Goal: Task Accomplishment & Management: Use online tool/utility

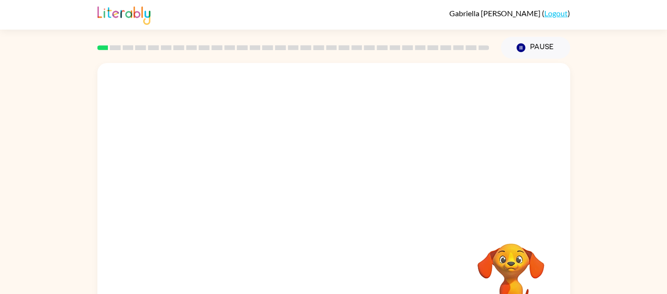
scroll to position [41, 0]
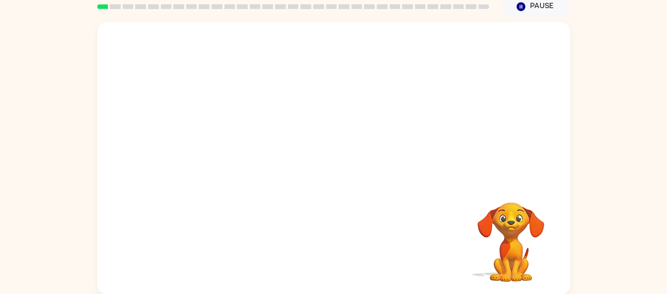
click at [300, 115] on video "Your browser must support playing .mp4 files to use Literably. Please try using…" at bounding box center [333, 102] width 473 height 160
click at [306, 110] on video "Your browser must support playing .mp4 files to use Literably. Please try using…" at bounding box center [333, 102] width 473 height 160
click at [344, 171] on div at bounding box center [333, 163] width 61 height 35
click at [345, 162] on button "button" at bounding box center [333, 163] width 61 height 35
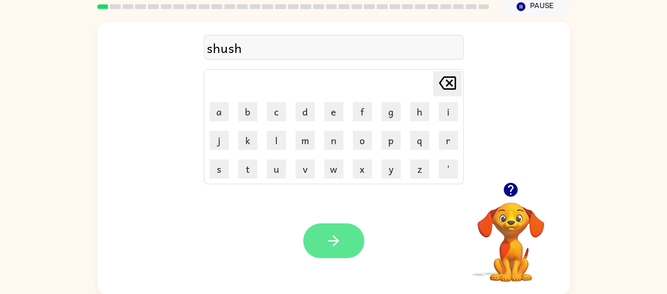
click at [324, 243] on button "button" at bounding box center [333, 240] width 61 height 35
click at [353, 240] on button "button" at bounding box center [333, 240] width 61 height 35
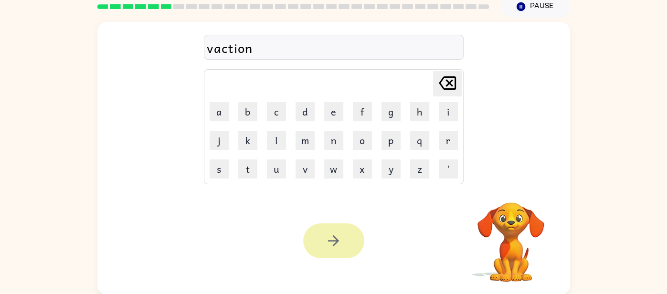
click at [330, 244] on icon "button" at bounding box center [333, 241] width 17 height 17
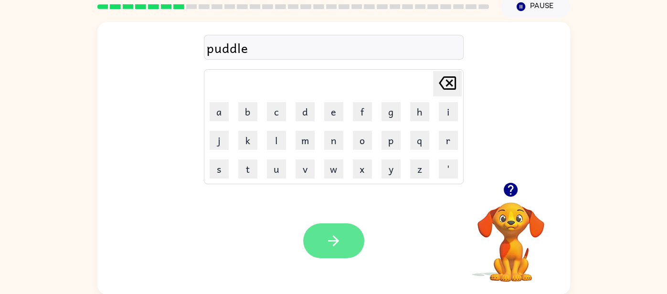
click at [322, 249] on button "button" at bounding box center [333, 240] width 61 height 35
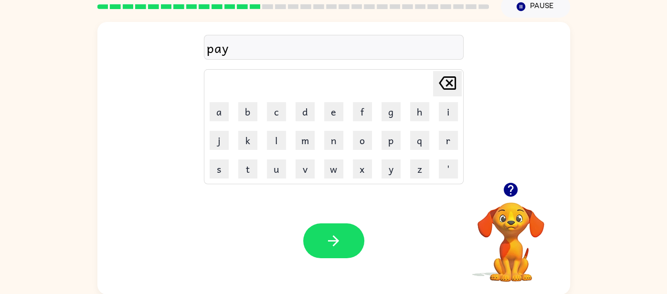
click at [509, 192] on icon "button" at bounding box center [511, 190] width 14 height 14
click at [265, 52] on div "sparks" at bounding box center [334, 48] width 254 height 20
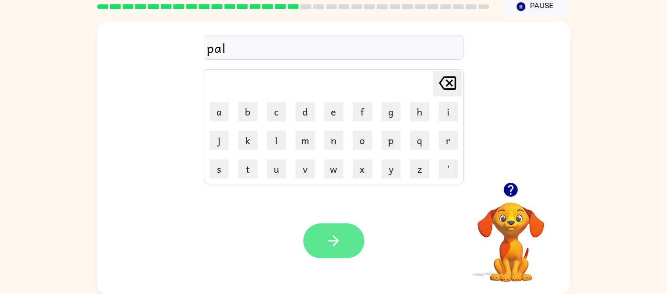
click at [323, 239] on button "button" at bounding box center [333, 240] width 61 height 35
click at [352, 248] on button "button" at bounding box center [333, 240] width 61 height 35
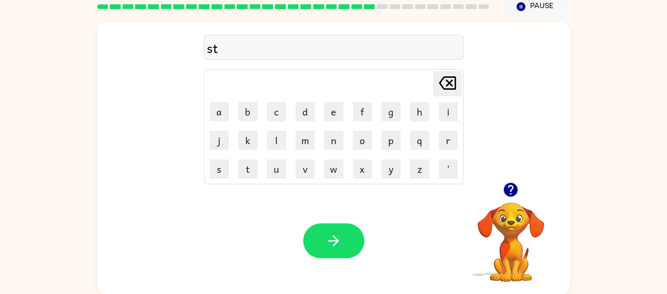
click at [506, 188] on icon "button" at bounding box center [511, 190] width 14 height 14
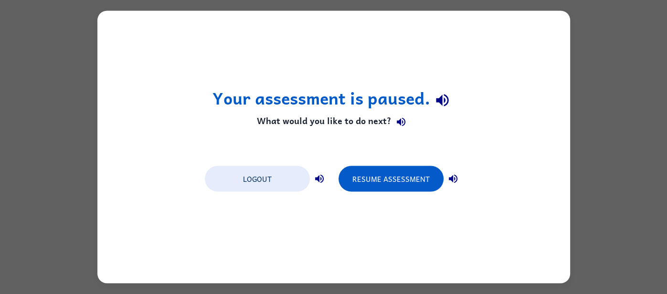
scroll to position [0, 0]
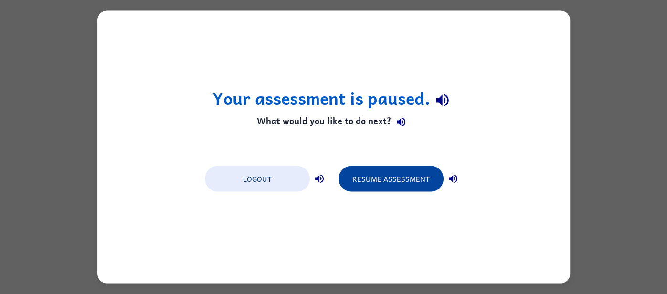
click at [355, 173] on button "Resume Assessment" at bounding box center [391, 179] width 105 height 26
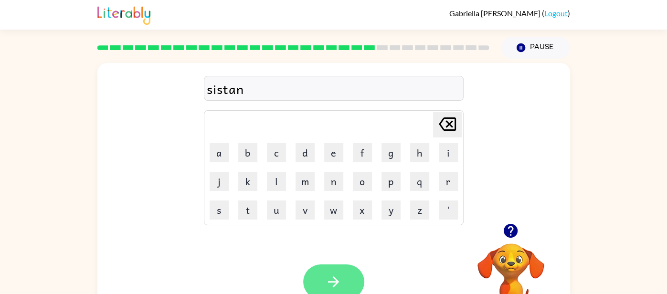
click at [310, 286] on button "button" at bounding box center [333, 282] width 61 height 35
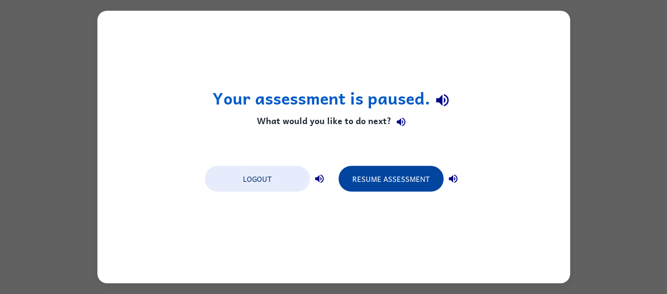
click at [368, 179] on button "Resume Assessment" at bounding box center [391, 179] width 105 height 26
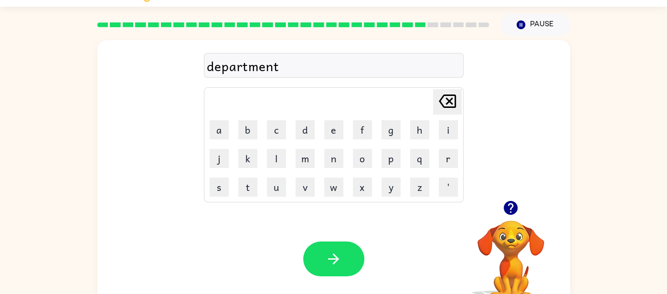
scroll to position [24, 0]
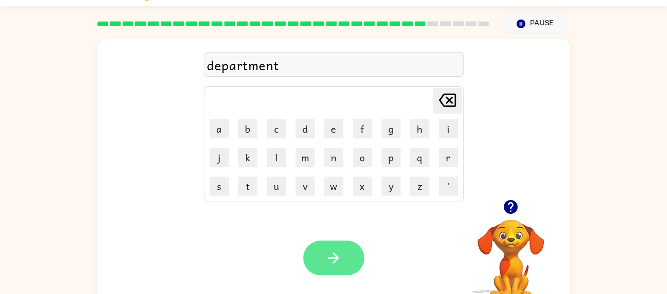
click at [319, 252] on button "button" at bounding box center [333, 258] width 61 height 35
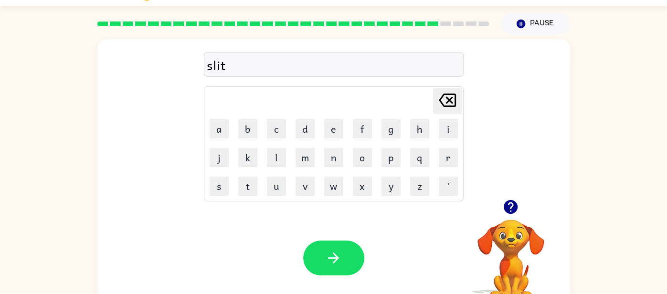
scroll to position [0, 0]
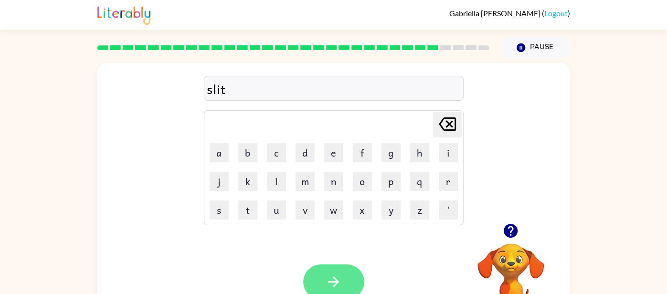
click at [325, 284] on icon "button" at bounding box center [333, 282] width 17 height 17
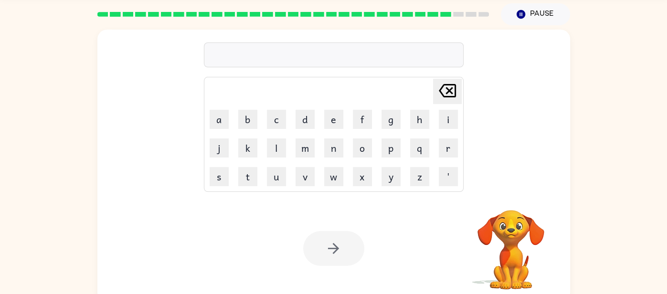
scroll to position [41, 0]
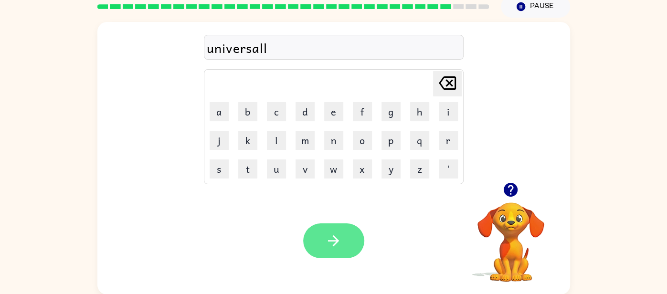
click at [338, 250] on button "button" at bounding box center [333, 240] width 61 height 35
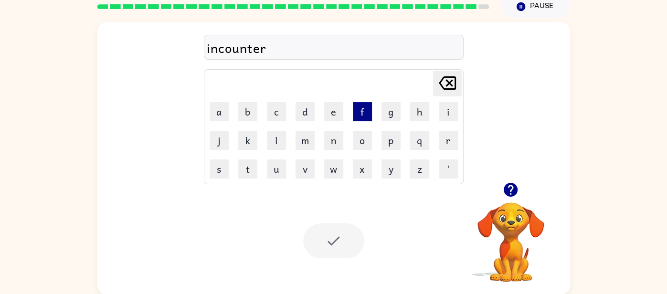
scroll to position [24, 0]
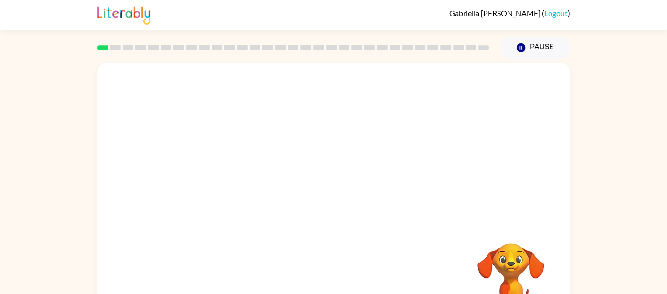
click at [227, 177] on video "Your browser must support playing .mp4 files to use Literably. Please try using…" at bounding box center [333, 143] width 473 height 160
click at [226, 178] on video "Your browser must support playing .mp4 files to use Literably. Please try using…" at bounding box center [333, 143] width 473 height 160
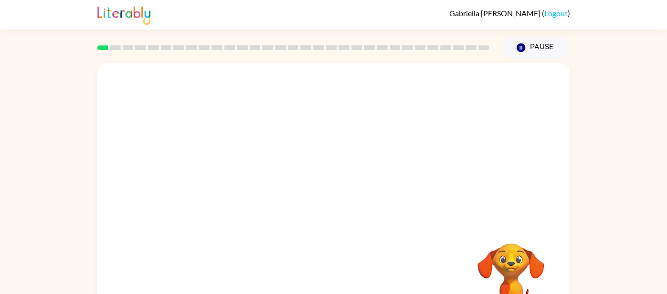
click at [226, 178] on video "Your browser must support playing .mp4 files to use Literably. Please try using…" at bounding box center [333, 143] width 473 height 160
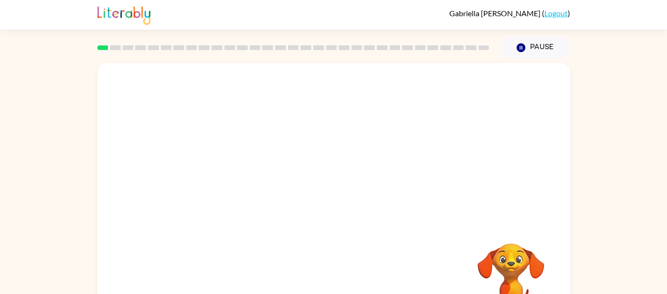
click at [226, 178] on video "Your browser must support playing .mp4 files to use Literably. Please try using…" at bounding box center [333, 143] width 473 height 160
click at [227, 177] on video "Your browser must support playing .mp4 files to use Literably. Please try using…" at bounding box center [333, 143] width 473 height 160
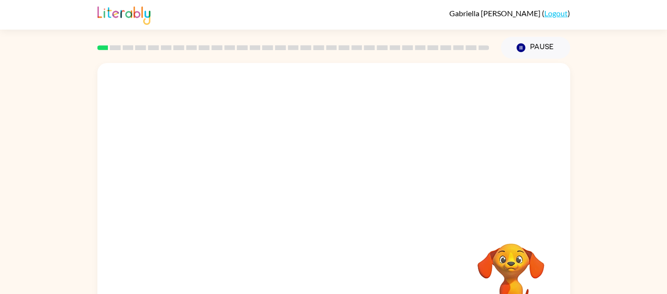
click at [222, 179] on video "Your browser must support playing .mp4 files to use Literably. Please try using…" at bounding box center [333, 143] width 473 height 160
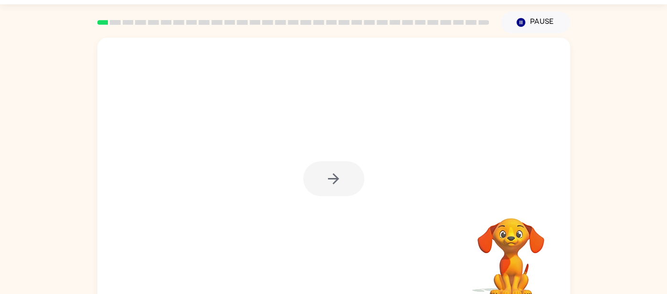
scroll to position [41, 0]
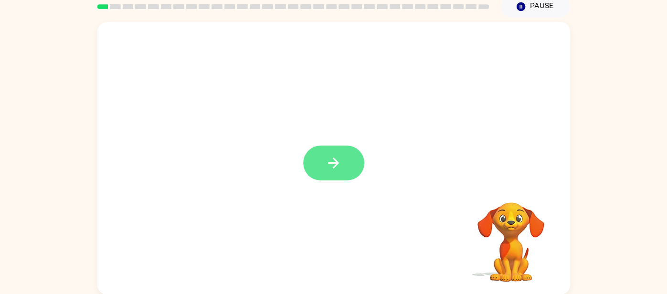
click at [338, 166] on icon "button" at bounding box center [333, 163] width 17 height 17
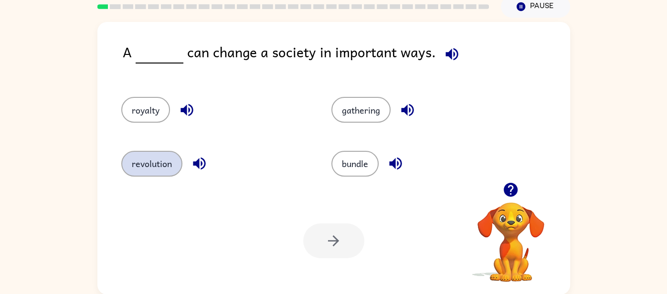
click at [157, 159] on button "revolution" at bounding box center [151, 164] width 61 height 26
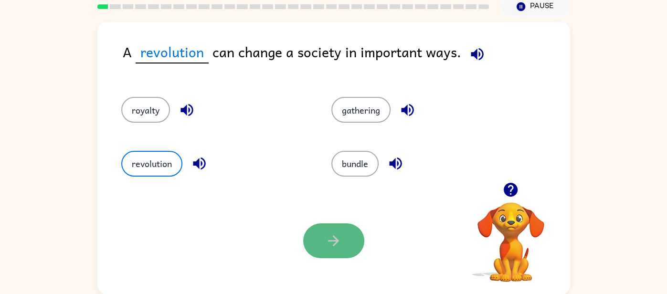
click at [324, 243] on button "button" at bounding box center [333, 240] width 61 height 35
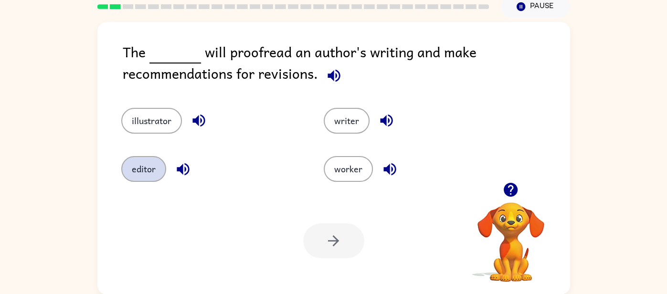
click at [132, 161] on button "editor" at bounding box center [143, 169] width 45 height 26
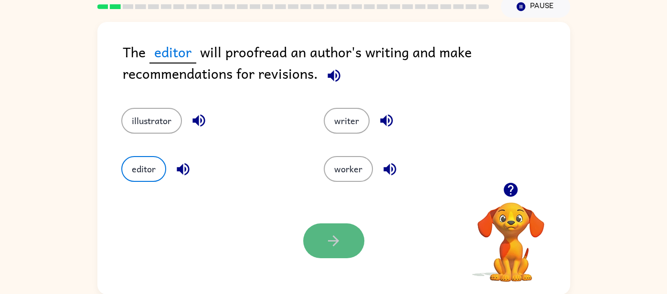
click at [315, 236] on button "button" at bounding box center [333, 240] width 61 height 35
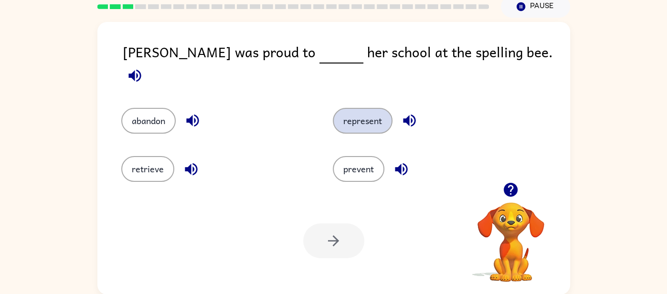
click at [349, 108] on button "represent" at bounding box center [363, 121] width 60 height 26
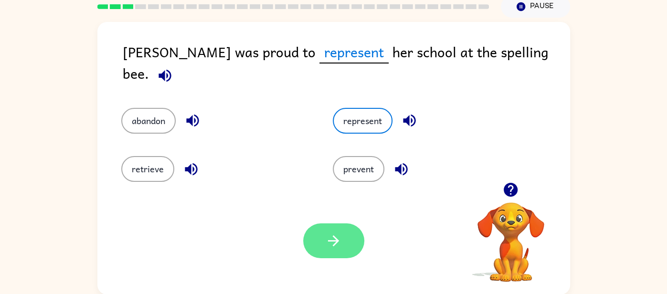
click at [324, 242] on button "button" at bounding box center [333, 240] width 61 height 35
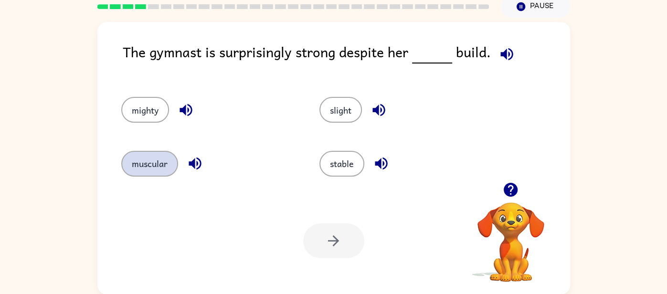
click at [148, 164] on button "muscular" at bounding box center [149, 164] width 57 height 26
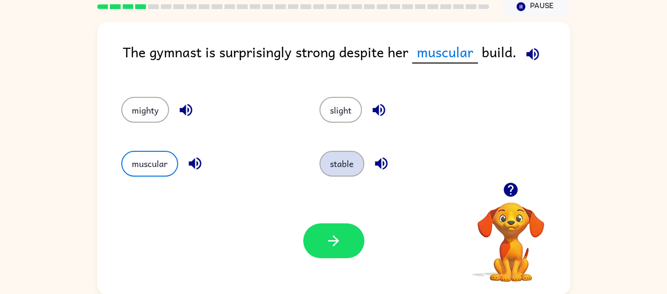
click at [350, 157] on button "stable" at bounding box center [341, 164] width 45 height 26
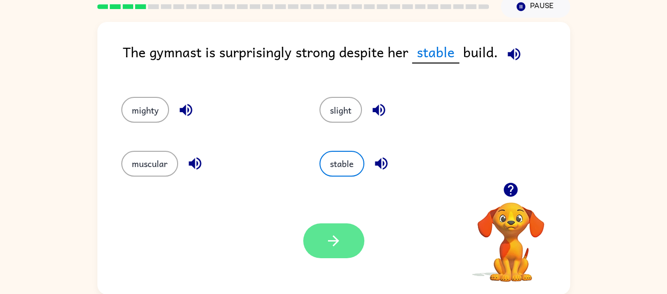
click at [335, 241] on icon "button" at bounding box center [333, 240] width 11 height 11
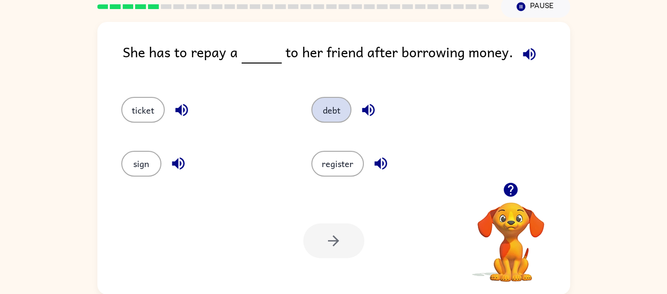
click at [325, 117] on button "debt" at bounding box center [331, 110] width 40 height 26
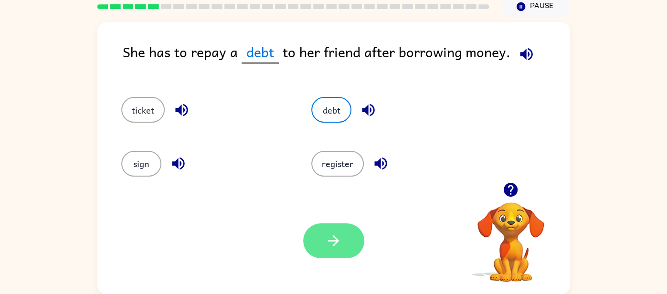
click at [325, 257] on button "button" at bounding box center [333, 240] width 61 height 35
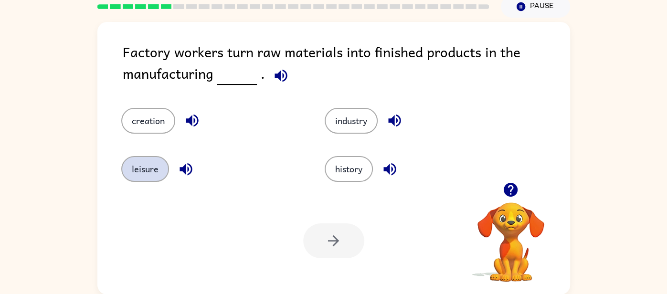
click at [135, 178] on button "leisure" at bounding box center [145, 169] width 48 height 26
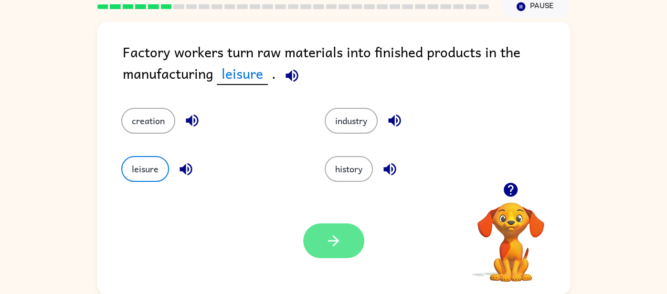
click at [349, 250] on button "button" at bounding box center [333, 240] width 61 height 35
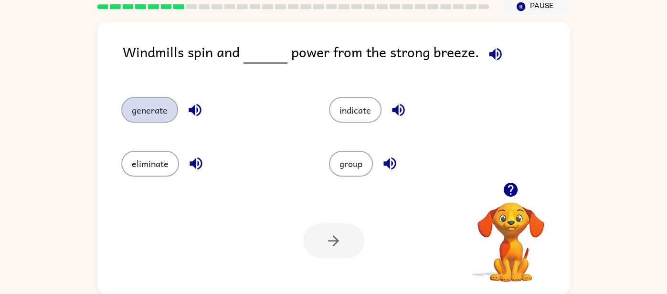
click at [168, 118] on button "generate" at bounding box center [149, 110] width 57 height 26
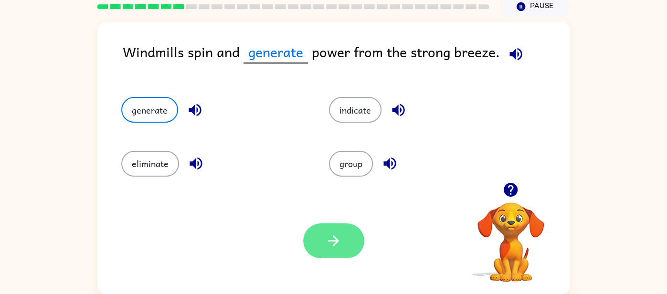
click at [316, 244] on button "button" at bounding box center [333, 240] width 61 height 35
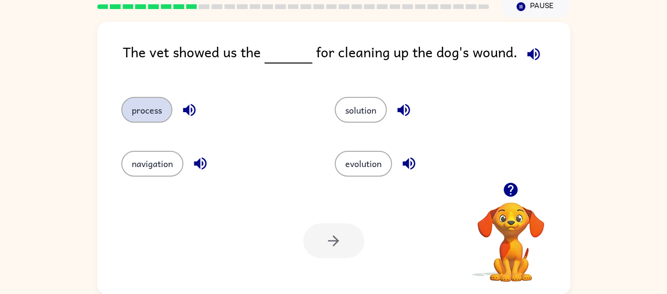
click at [153, 121] on button "process" at bounding box center [146, 110] width 51 height 26
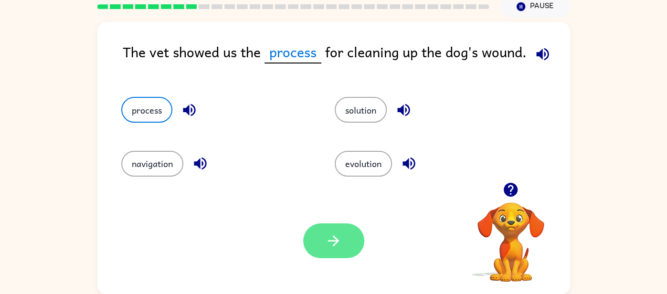
click at [318, 227] on button "button" at bounding box center [333, 240] width 61 height 35
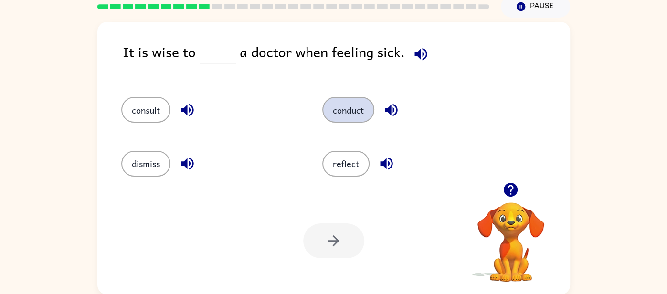
click at [346, 112] on button "conduct" at bounding box center [348, 110] width 52 height 26
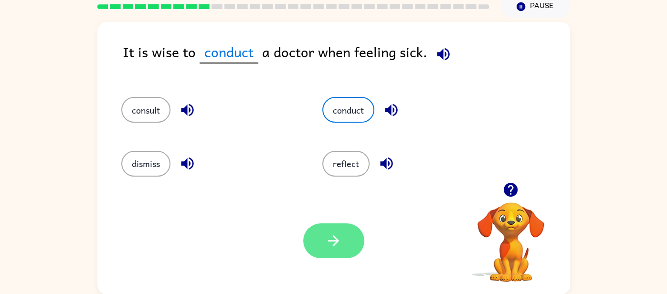
click at [339, 250] on button "button" at bounding box center [333, 240] width 61 height 35
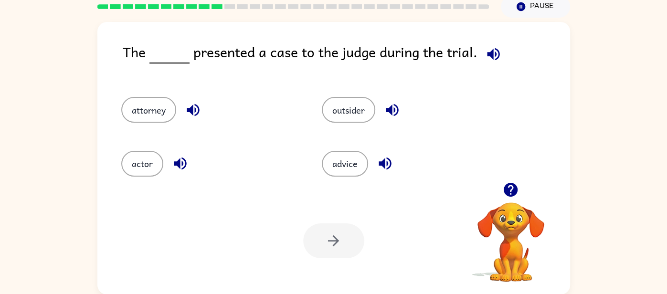
click at [204, 112] on button "button" at bounding box center [193, 110] width 24 height 24
click at [185, 165] on icon "button" at bounding box center [180, 164] width 12 height 12
click at [194, 109] on icon "button" at bounding box center [193, 110] width 12 height 12
click at [141, 111] on button "attorney" at bounding box center [148, 110] width 55 height 26
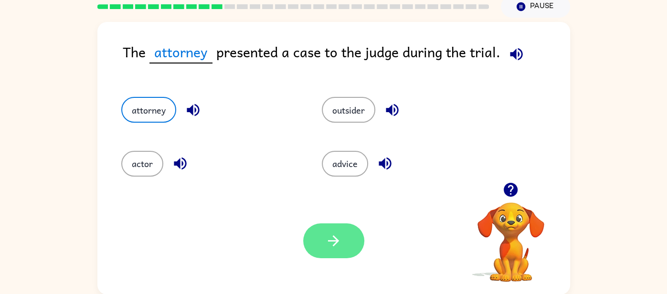
click at [330, 243] on icon "button" at bounding box center [333, 241] width 17 height 17
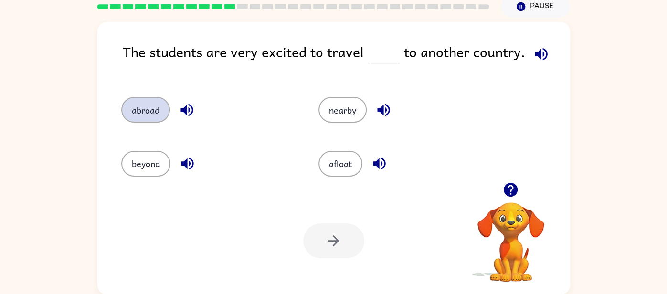
click at [152, 112] on button "abroad" at bounding box center [145, 110] width 49 height 26
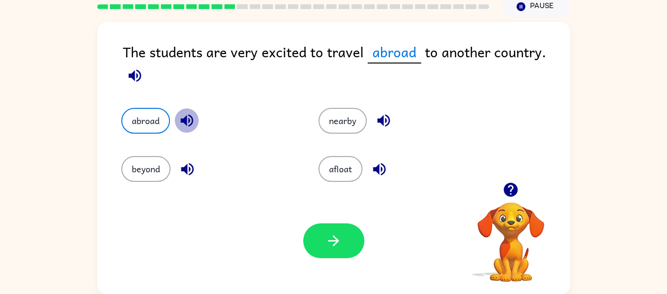
click at [187, 119] on icon "button" at bounding box center [187, 120] width 17 height 17
click at [182, 171] on icon "button" at bounding box center [187, 169] width 17 height 17
click at [384, 166] on icon "button" at bounding box center [379, 169] width 17 height 17
click at [387, 116] on icon "button" at bounding box center [383, 120] width 17 height 17
click at [116, 114] on div "abroad" at bounding box center [201, 114] width 197 height 48
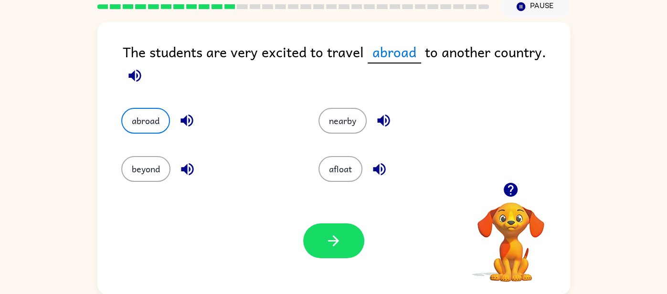
click at [116, 114] on div "abroad" at bounding box center [201, 114] width 197 height 48
click at [125, 121] on button "abroad" at bounding box center [145, 121] width 49 height 26
click at [353, 255] on button "button" at bounding box center [333, 240] width 61 height 35
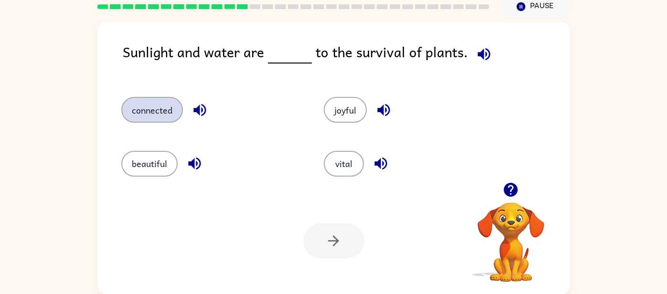
click at [156, 114] on button "connected" at bounding box center [152, 110] width 62 height 26
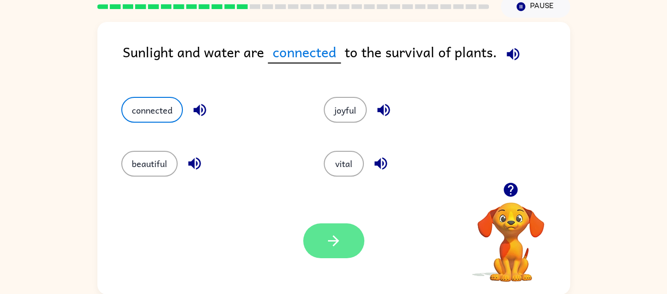
click at [334, 239] on icon "button" at bounding box center [333, 241] width 17 height 17
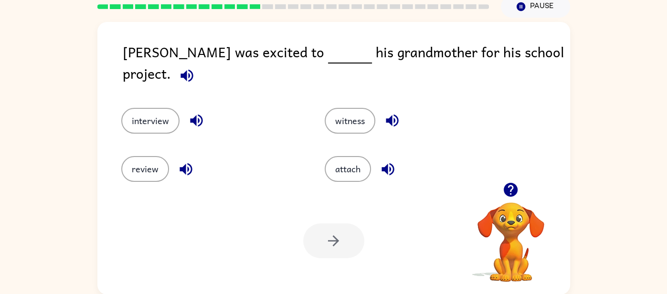
click at [188, 112] on icon "button" at bounding box center [196, 120] width 17 height 17
click at [182, 170] on icon "button" at bounding box center [186, 169] width 17 height 17
click at [392, 115] on icon "button" at bounding box center [392, 121] width 12 height 12
click at [394, 165] on icon "button" at bounding box center [388, 169] width 17 height 17
click at [148, 108] on button "interview" at bounding box center [150, 121] width 58 height 26
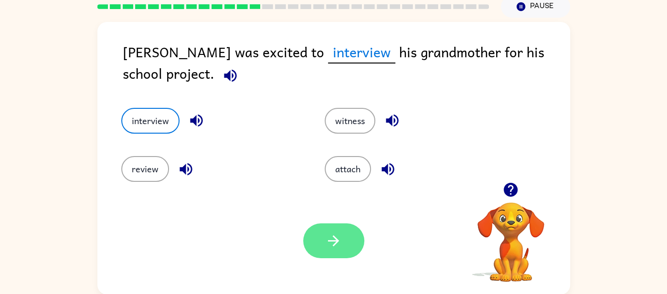
click at [314, 233] on button "button" at bounding box center [333, 240] width 61 height 35
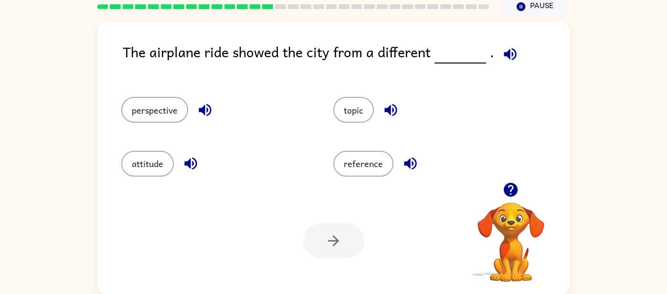
click at [90, 114] on div "The airplane ride showed the city from a different . perspective topic attitude…" at bounding box center [333, 156] width 667 height 277
click at [126, 116] on button "perspective" at bounding box center [154, 110] width 67 height 26
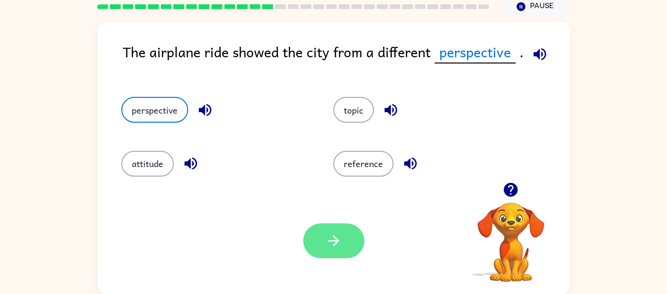
click at [355, 241] on button "button" at bounding box center [333, 240] width 61 height 35
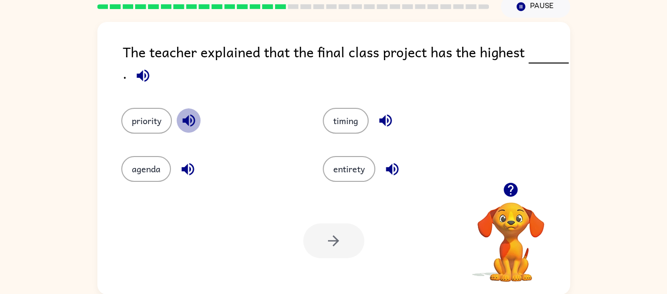
click at [185, 123] on icon "button" at bounding box center [188, 120] width 17 height 17
click at [189, 171] on icon "button" at bounding box center [188, 169] width 17 height 17
click at [390, 176] on icon "button" at bounding box center [392, 169] width 17 height 17
click at [387, 117] on icon "button" at bounding box center [385, 120] width 17 height 17
click at [152, 116] on button "priority" at bounding box center [146, 121] width 51 height 26
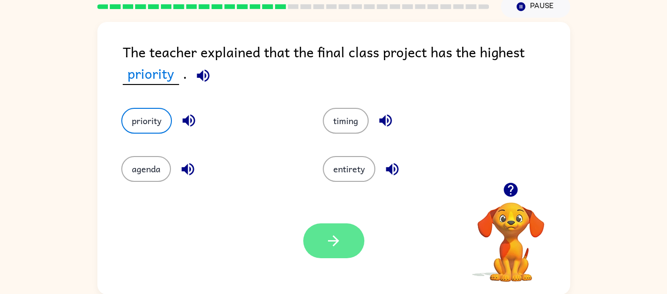
click at [323, 257] on button "button" at bounding box center [333, 240] width 61 height 35
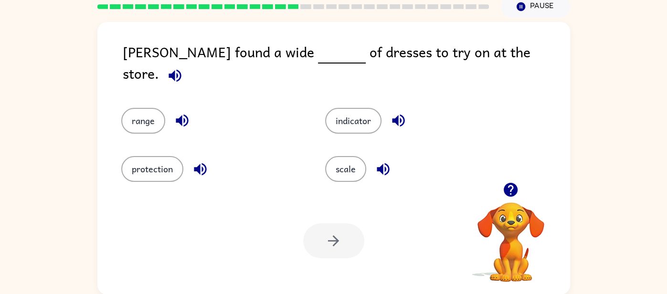
click at [175, 113] on icon "button" at bounding box center [182, 120] width 17 height 17
click at [172, 163] on button "protection" at bounding box center [152, 169] width 62 height 26
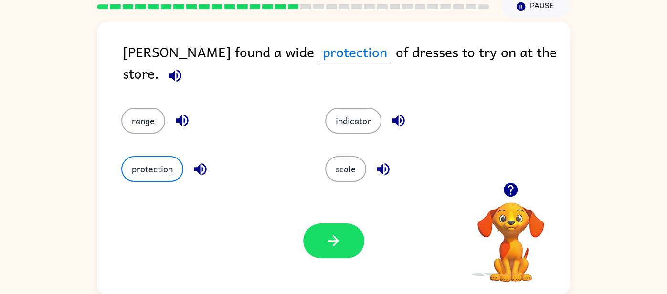
click at [199, 163] on icon "button" at bounding box center [200, 169] width 12 height 12
click at [357, 162] on button "scale" at bounding box center [345, 169] width 41 height 26
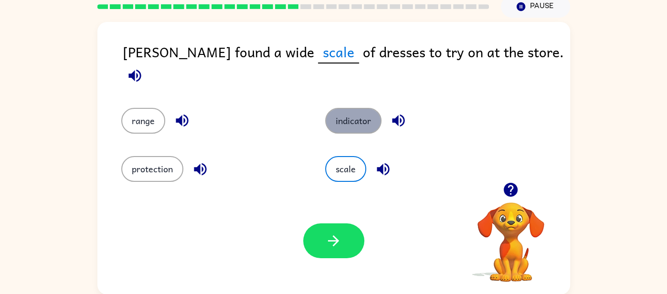
click at [352, 115] on button "indicator" at bounding box center [353, 121] width 56 height 26
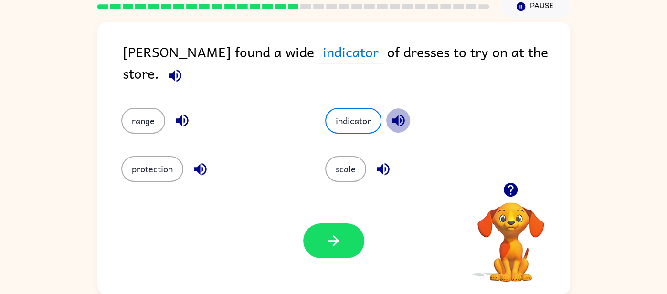
click at [399, 108] on button "button" at bounding box center [398, 120] width 24 height 24
click at [140, 115] on button "range" at bounding box center [143, 121] width 44 height 26
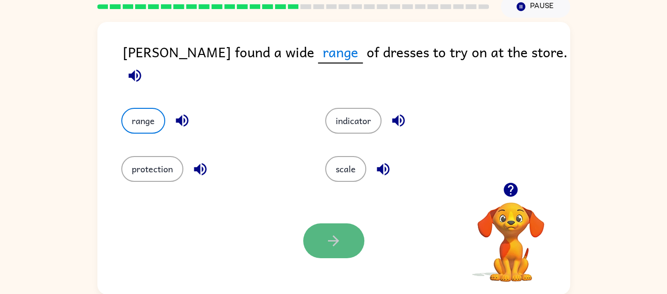
click at [344, 245] on button "button" at bounding box center [333, 240] width 61 height 35
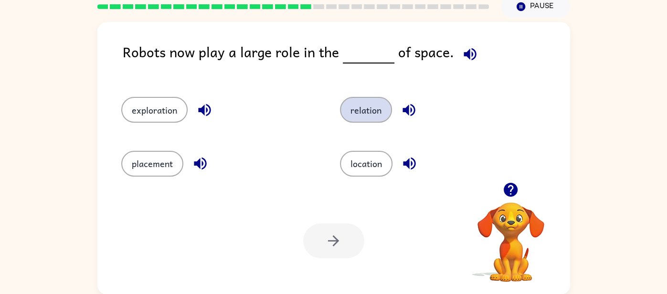
click at [371, 109] on button "relation" at bounding box center [366, 110] width 52 height 26
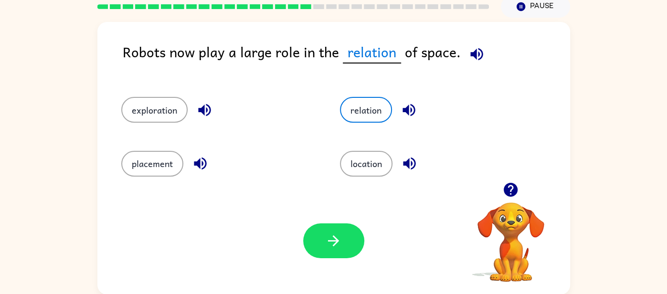
click at [331, 278] on div "Your browser must support playing .mp4 files to use Literably. Please try using…" at bounding box center [333, 240] width 473 height 107
click at [328, 263] on div "Your browser must support playing .mp4 files to use Literably. Please try using…" at bounding box center [333, 240] width 473 height 107
click at [322, 243] on button "button" at bounding box center [333, 240] width 61 height 35
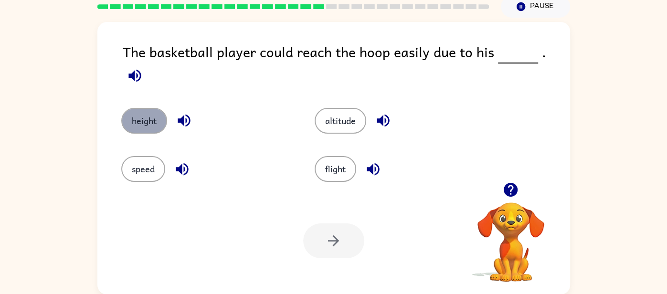
click at [139, 111] on button "height" at bounding box center [144, 121] width 46 height 26
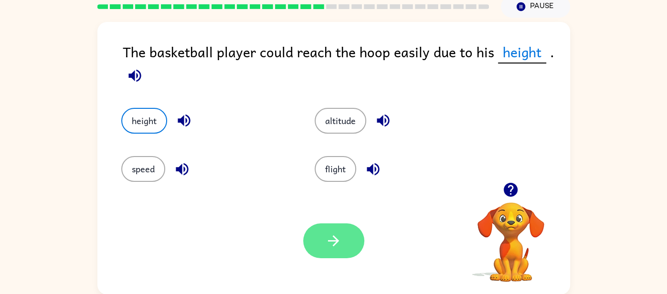
click at [343, 243] on button "button" at bounding box center [333, 240] width 61 height 35
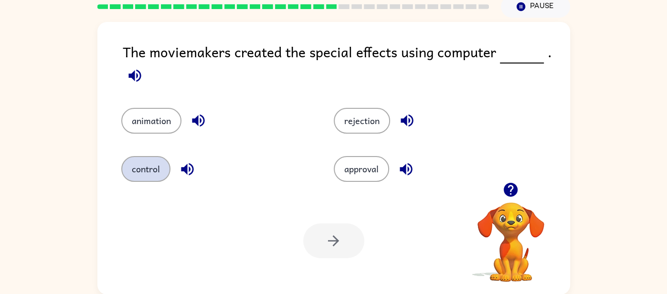
click at [129, 163] on button "control" at bounding box center [145, 169] width 49 height 26
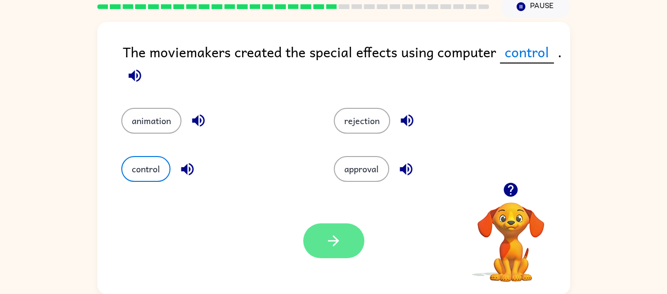
click at [332, 238] on icon "button" at bounding box center [333, 241] width 17 height 17
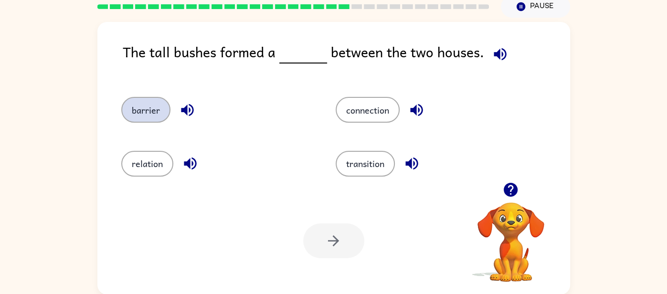
click at [145, 115] on button "barrier" at bounding box center [145, 110] width 49 height 26
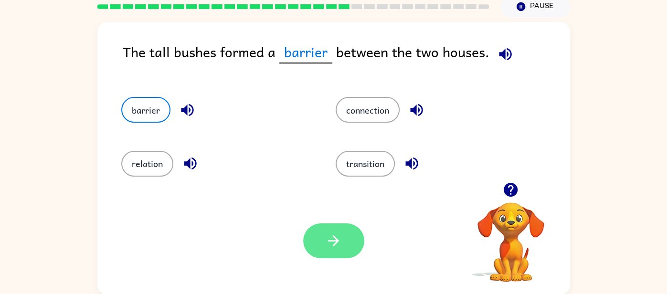
click at [323, 228] on button "button" at bounding box center [333, 240] width 61 height 35
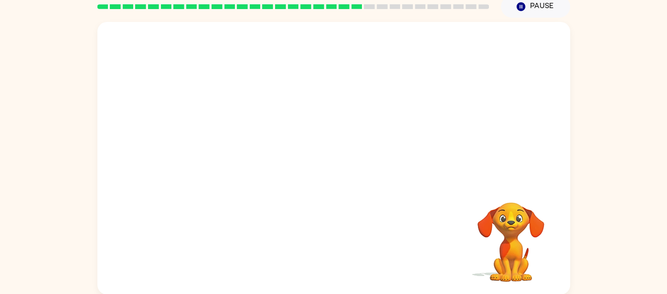
click at [251, 150] on video "Your browser must support playing .mp4 files to use Literably. Please try using…" at bounding box center [333, 102] width 473 height 160
click at [244, 151] on video "Your browser must support playing .mp4 files to use Literably. Please try using…" at bounding box center [333, 102] width 473 height 160
click at [248, 154] on video "Your browser must support playing .mp4 files to use Literably. Please try using…" at bounding box center [333, 102] width 473 height 160
click at [249, 154] on video "Your browser must support playing .mp4 files to use Literably. Please try using…" at bounding box center [333, 102] width 473 height 160
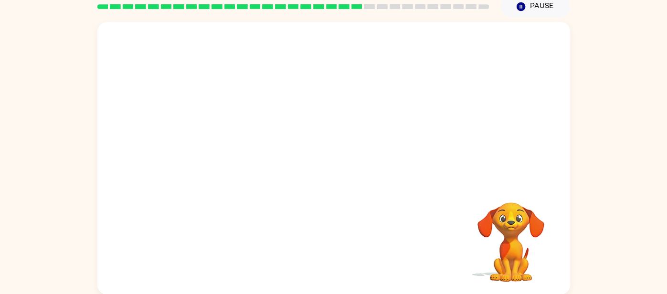
click at [249, 154] on video "Your browser must support playing .mp4 files to use Literably. Please try using…" at bounding box center [333, 102] width 473 height 160
click at [249, 155] on video "Your browser must support playing .mp4 files to use Literably. Please try using…" at bounding box center [333, 102] width 473 height 160
click at [242, 153] on video "Your browser must support playing .mp4 files to use Literably. Please try using…" at bounding box center [333, 102] width 473 height 160
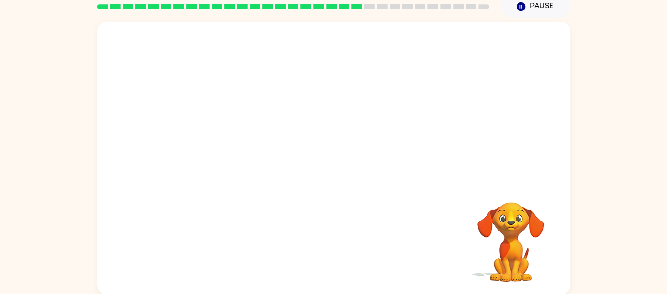
click at [242, 153] on video "Your browser must support playing .mp4 files to use Literably. Please try using…" at bounding box center [333, 102] width 473 height 160
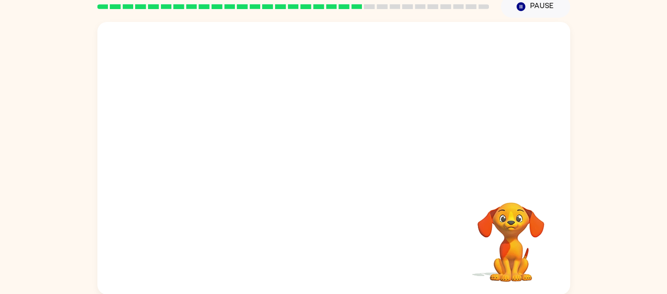
click at [242, 153] on video "Your browser must support playing .mp4 files to use Literably. Please try using…" at bounding box center [333, 102] width 473 height 160
click at [241, 154] on video "Your browser must support playing .mp4 files to use Literably. Please try using…" at bounding box center [333, 102] width 473 height 160
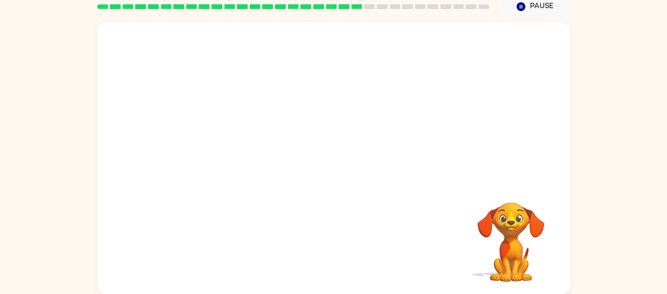
click at [241, 154] on video "Your browser must support playing .mp4 files to use Literably. Please try using…" at bounding box center [333, 102] width 473 height 160
click at [242, 154] on video "Your browser must support playing .mp4 files to use Literably. Please try using…" at bounding box center [333, 102] width 473 height 160
click at [333, 164] on icon "button" at bounding box center [333, 163] width 17 height 17
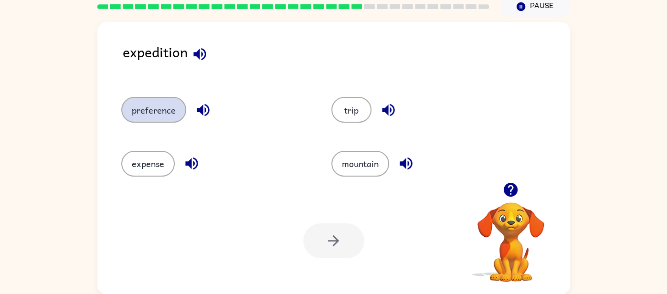
click at [169, 114] on button "preference" at bounding box center [153, 110] width 65 height 26
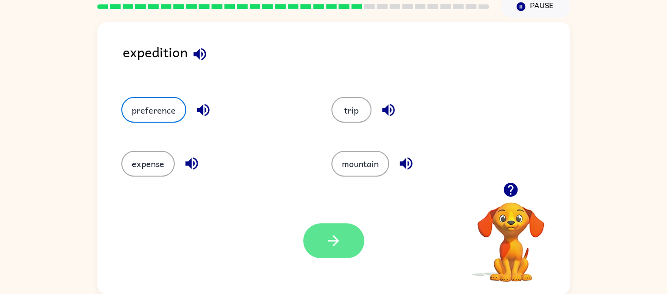
click at [337, 235] on icon "button" at bounding box center [333, 241] width 17 height 17
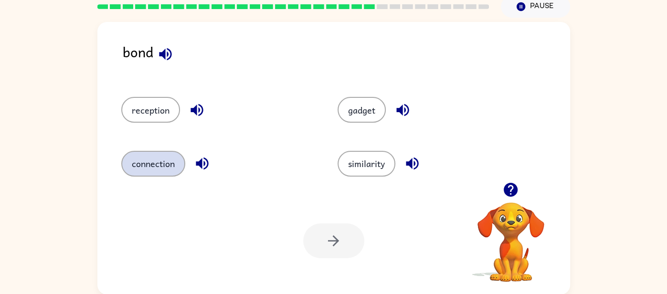
click at [167, 162] on button "connection" at bounding box center [153, 164] width 64 height 26
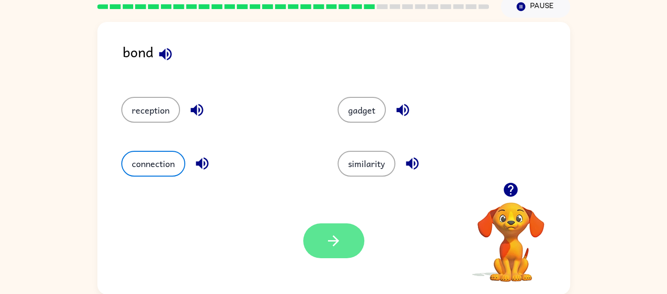
click at [340, 243] on icon "button" at bounding box center [333, 241] width 17 height 17
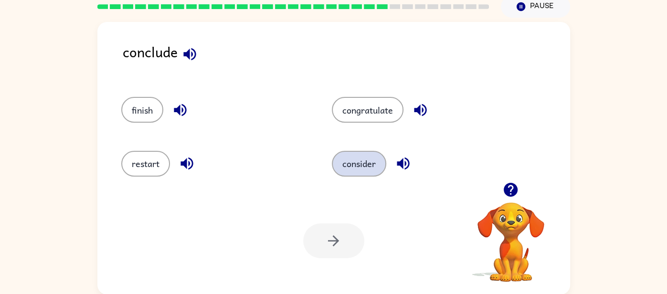
click at [371, 173] on button "consider" at bounding box center [359, 164] width 54 height 26
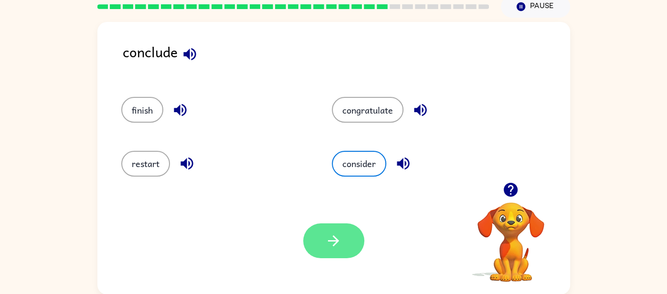
click at [355, 230] on button "button" at bounding box center [333, 240] width 61 height 35
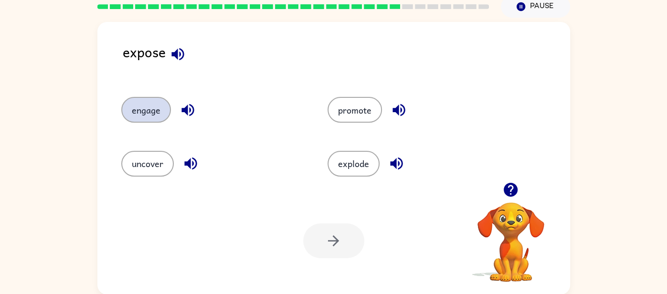
click at [160, 111] on button "engage" at bounding box center [146, 110] width 50 height 26
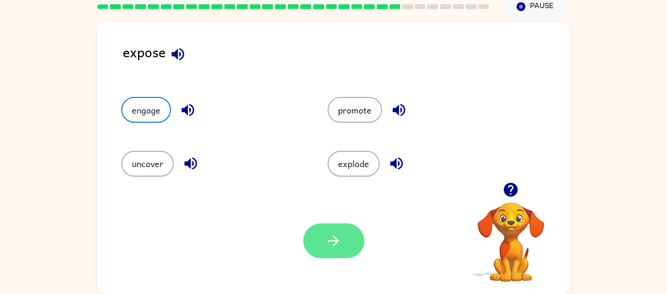
click at [333, 238] on icon "button" at bounding box center [333, 241] width 17 height 17
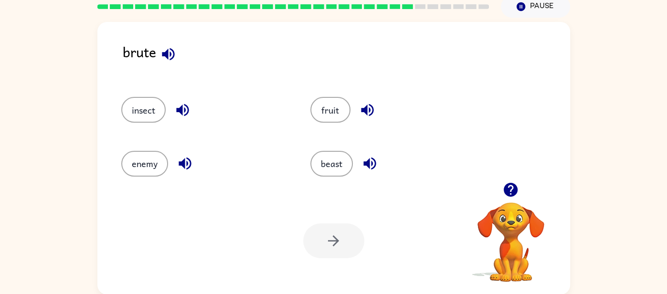
click at [173, 60] on icon "button" at bounding box center [168, 54] width 17 height 17
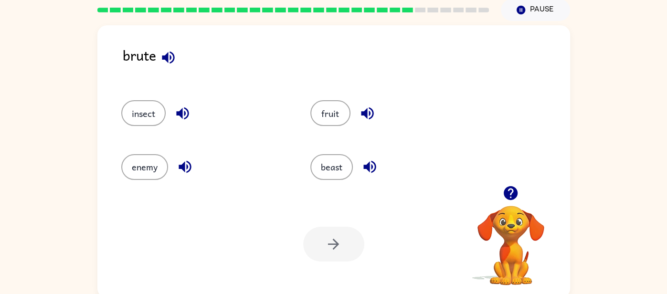
scroll to position [25, 0]
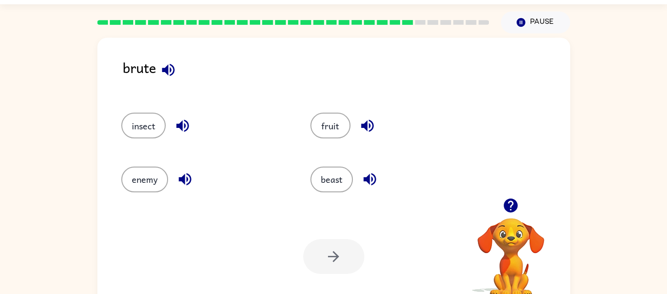
click at [186, 125] on icon "button" at bounding box center [182, 125] width 17 height 17
click at [186, 177] on icon "button" at bounding box center [185, 179] width 12 height 12
click at [371, 129] on icon "button" at bounding box center [367, 125] width 17 height 17
click at [366, 181] on icon "button" at bounding box center [369, 179] width 17 height 17
click at [324, 132] on button "fruit" at bounding box center [330, 126] width 40 height 26
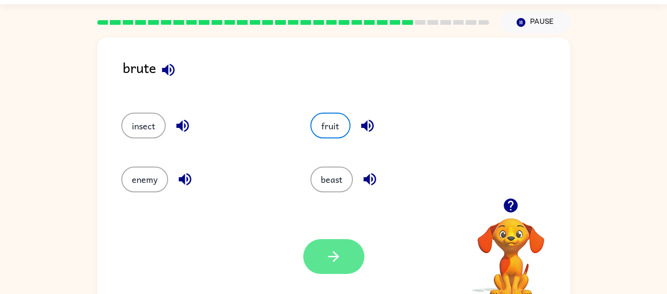
click at [326, 247] on button "button" at bounding box center [333, 256] width 61 height 35
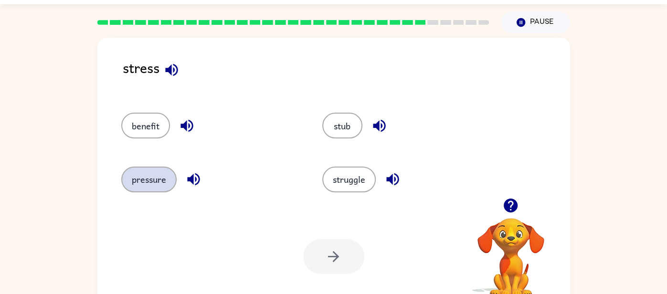
click at [166, 179] on button "pressure" at bounding box center [148, 180] width 55 height 26
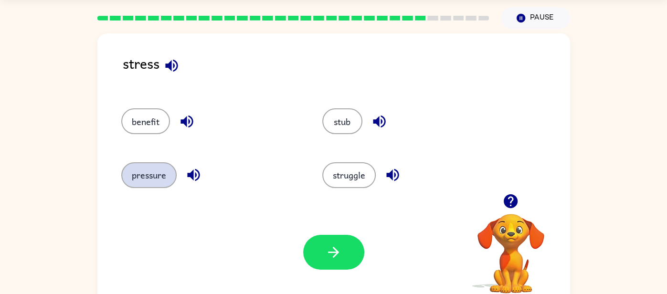
scroll to position [41, 0]
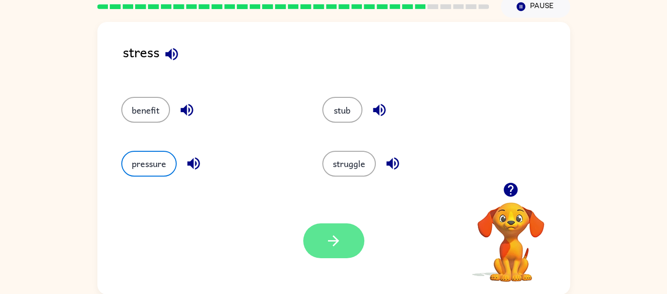
click at [333, 244] on icon "button" at bounding box center [333, 241] width 17 height 17
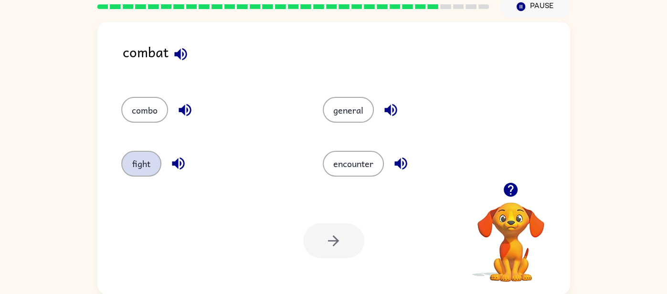
click at [145, 168] on button "fight" at bounding box center [141, 164] width 40 height 26
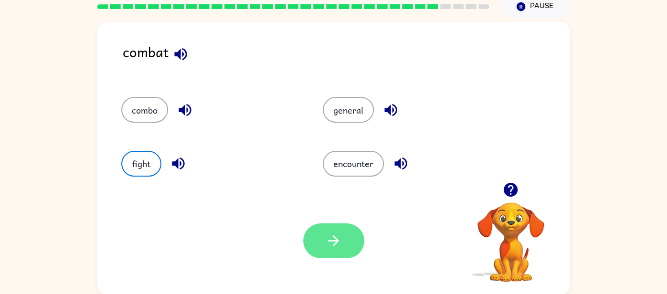
click at [320, 245] on button "button" at bounding box center [333, 240] width 61 height 35
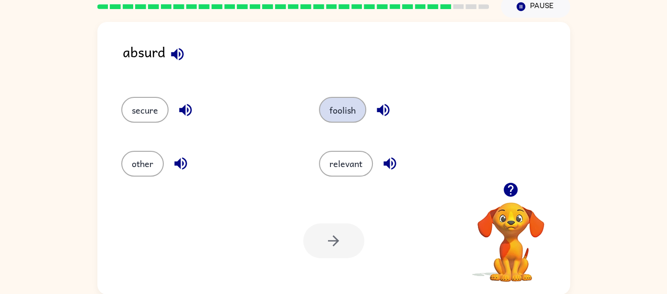
click at [346, 122] on button "foolish" at bounding box center [342, 110] width 47 height 26
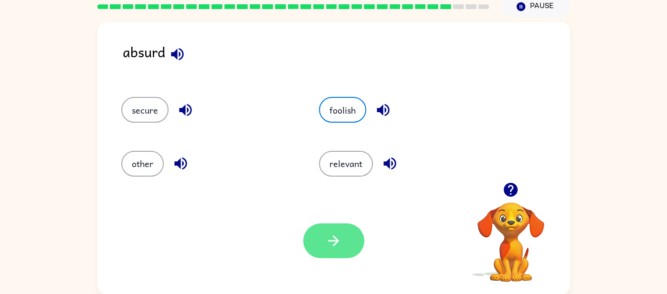
click at [342, 237] on button "button" at bounding box center [333, 240] width 61 height 35
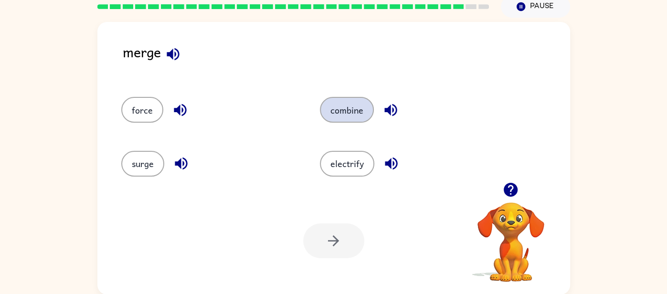
click at [349, 111] on button "combine" at bounding box center [347, 110] width 54 height 26
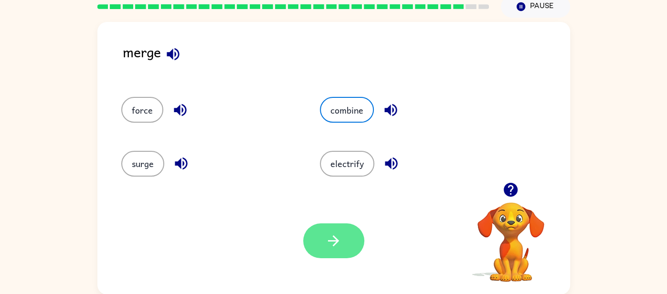
click at [338, 246] on icon "button" at bounding box center [333, 241] width 17 height 17
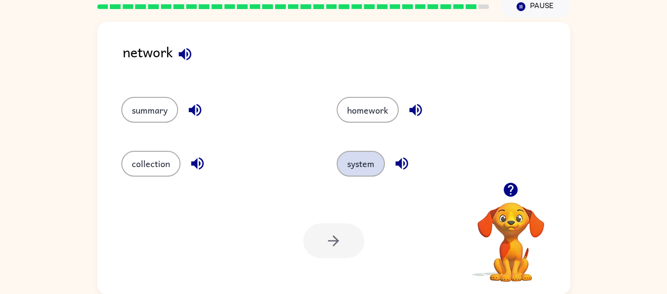
click at [363, 168] on button "system" at bounding box center [361, 164] width 48 height 26
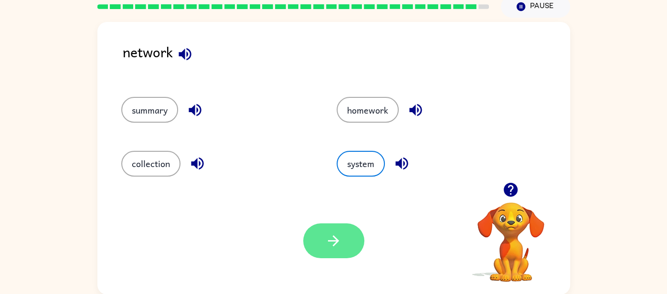
click at [331, 234] on icon "button" at bounding box center [333, 241] width 17 height 17
